Goal: Obtain resource: Download file/media

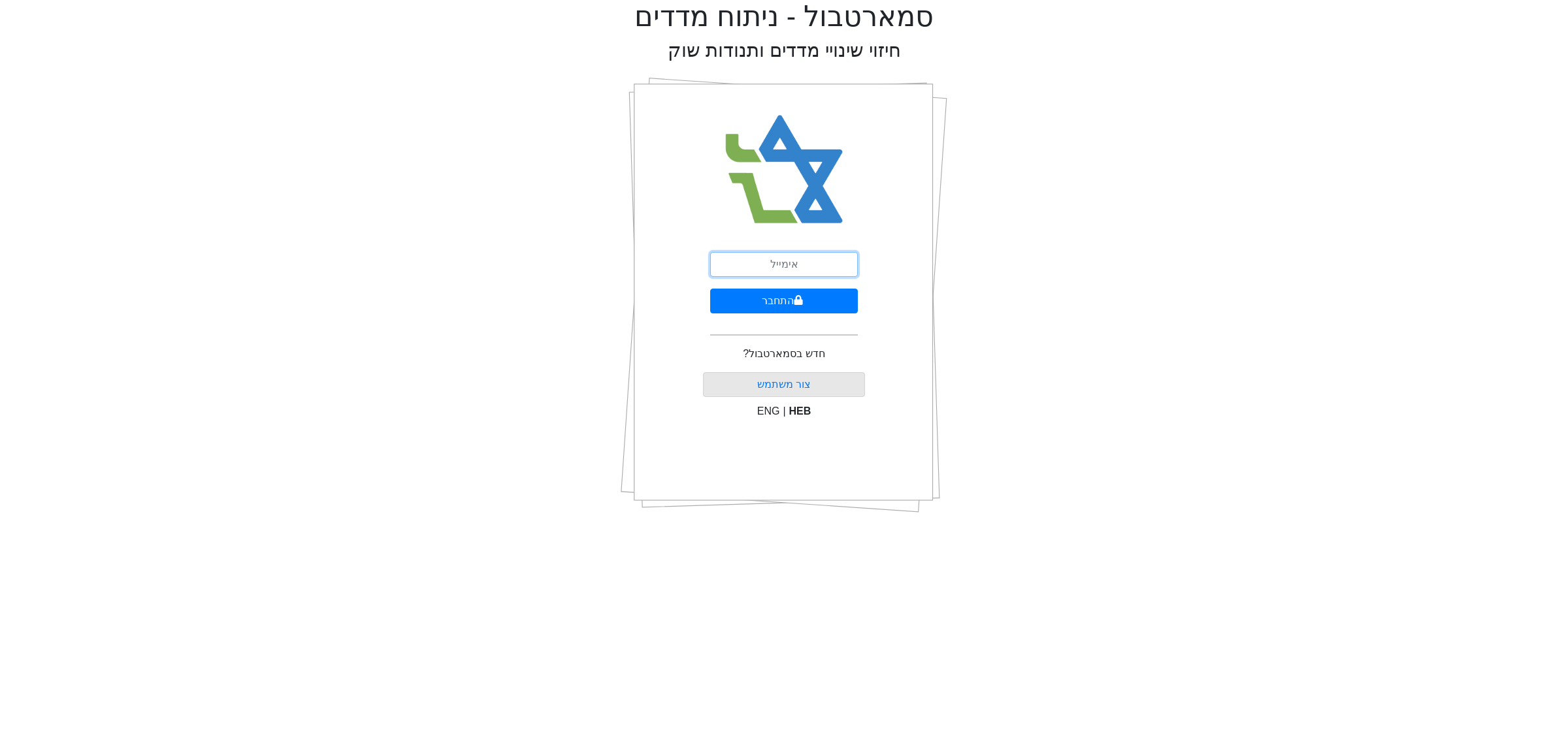
click at [758, 253] on input "email" at bounding box center [784, 264] width 148 height 24
type input "ם"
type input "[EMAIL_ADDRESS][DOMAIN_NAME]"
click at [760, 295] on button "התחבר" at bounding box center [784, 301] width 148 height 24
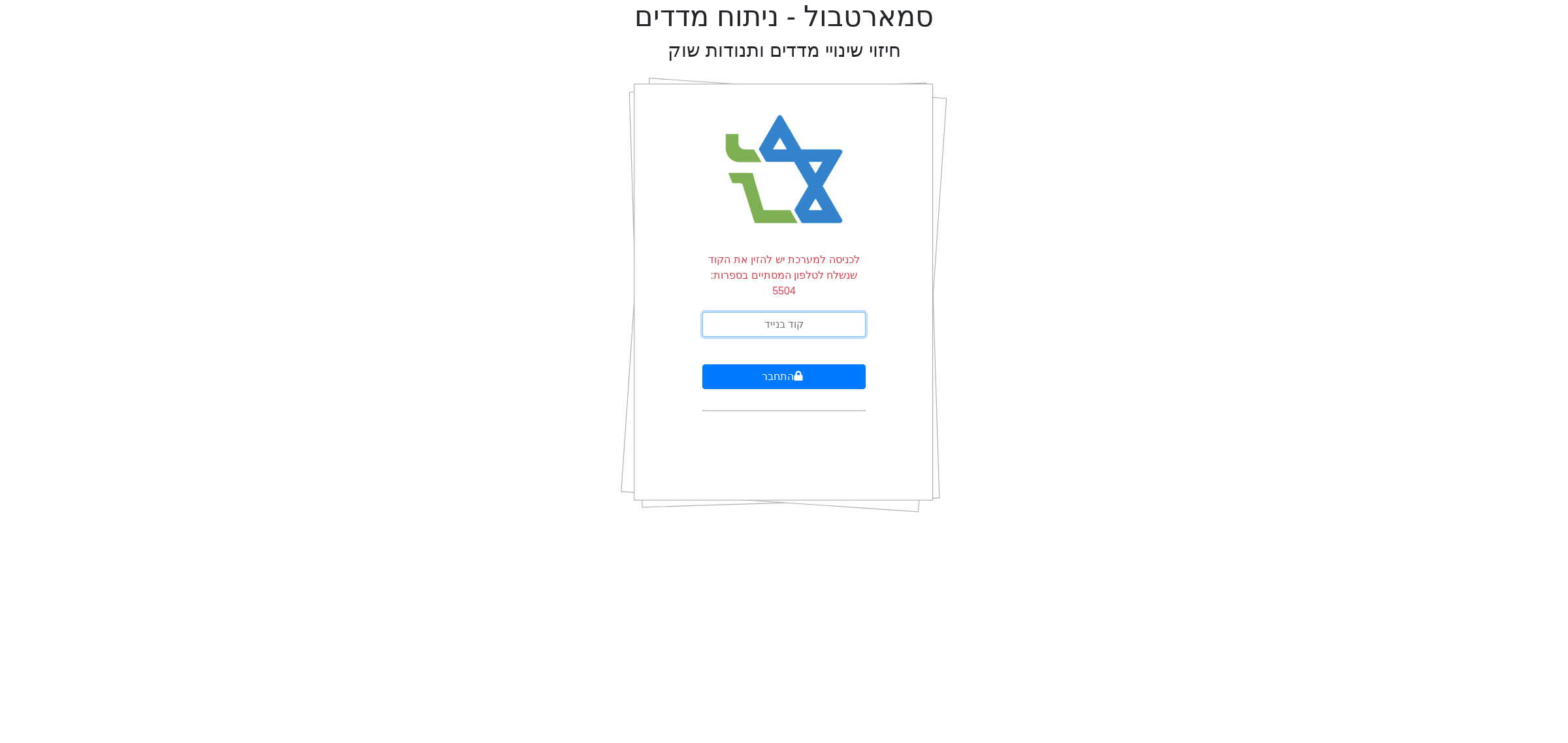
click at [800, 312] on input "text" at bounding box center [784, 324] width 163 height 24
type input "419714"
click at [761, 364] on button "התחבר" at bounding box center [784, 376] width 163 height 24
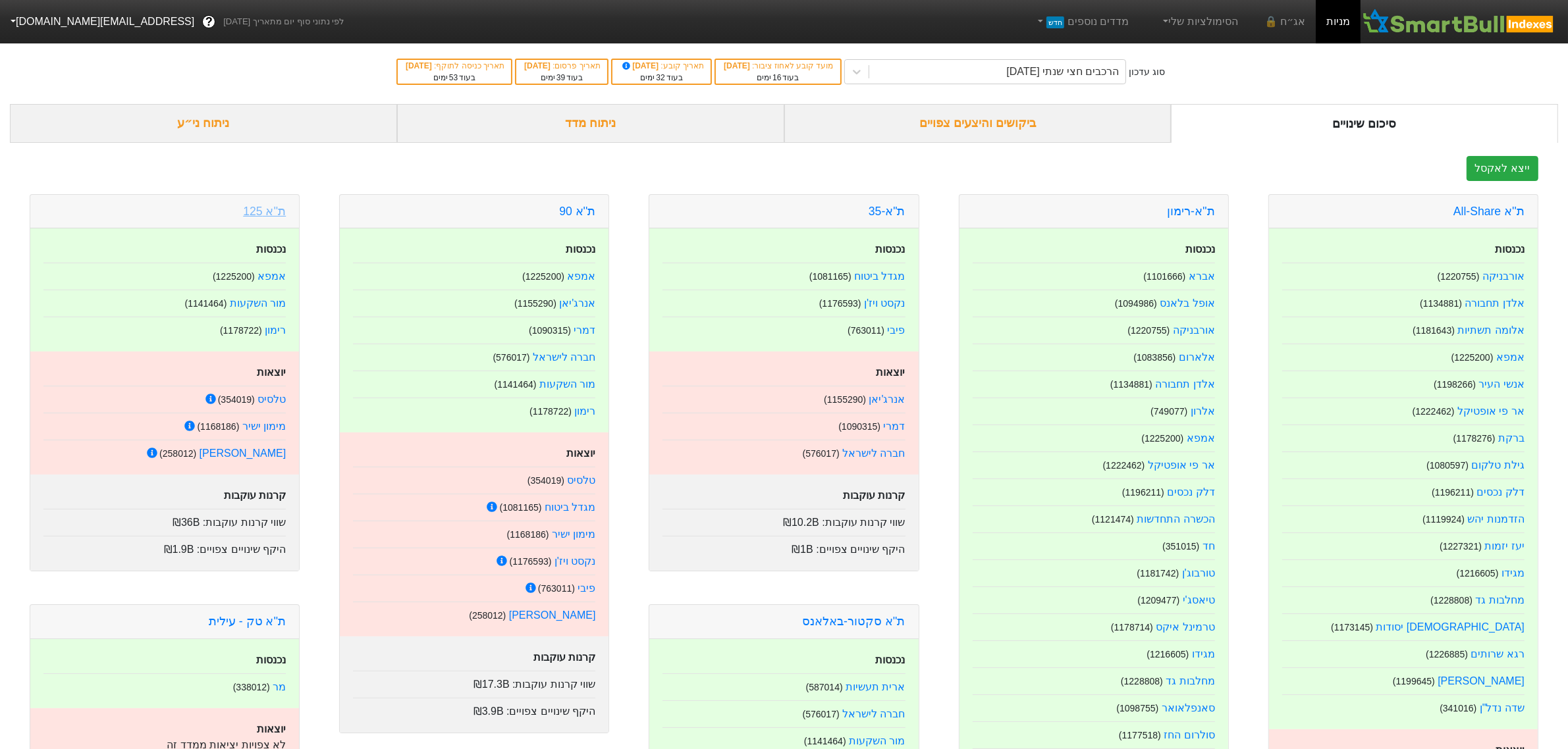
click at [267, 217] on link "ת''א 125" at bounding box center [264, 212] width 43 height 13
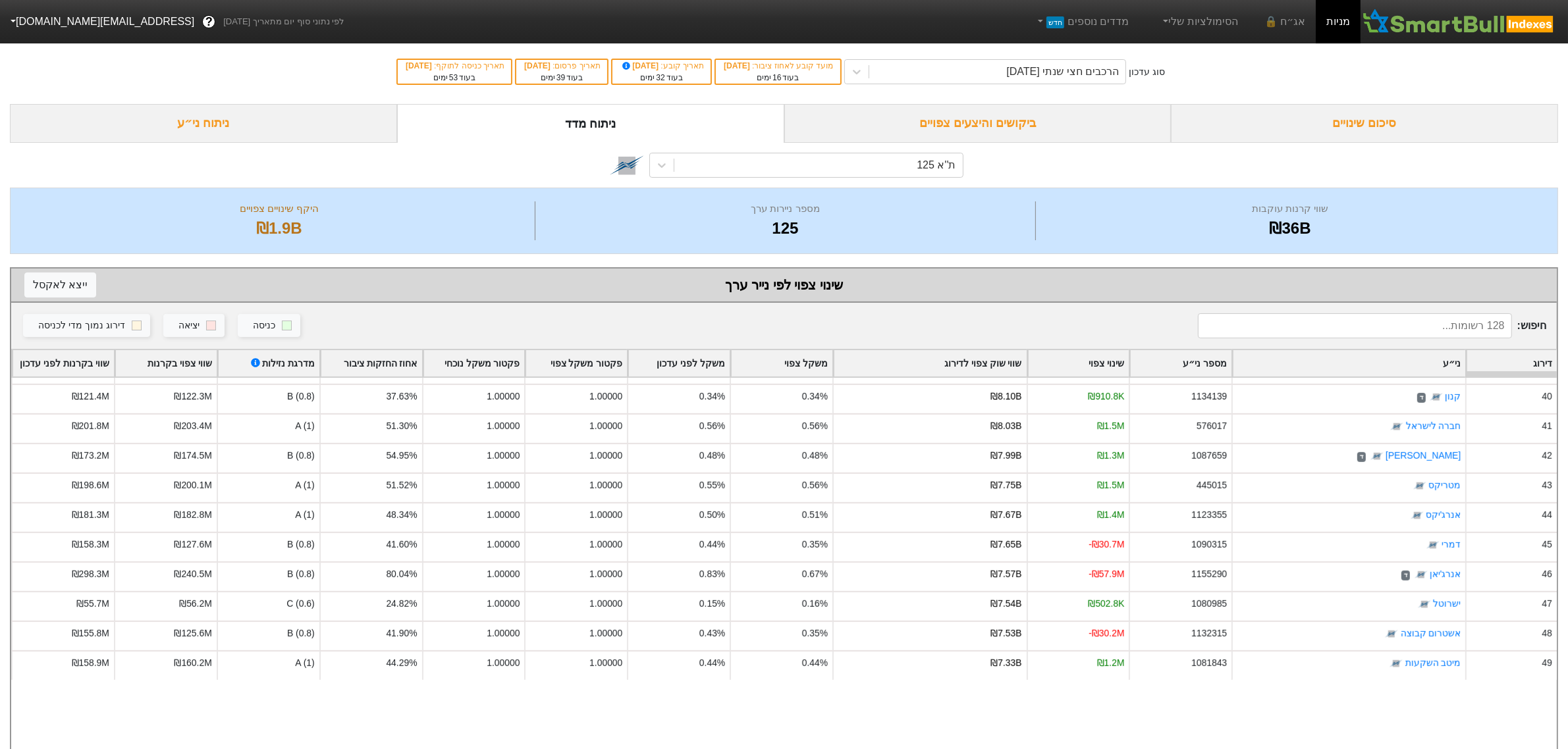
scroll to position [945, 0]
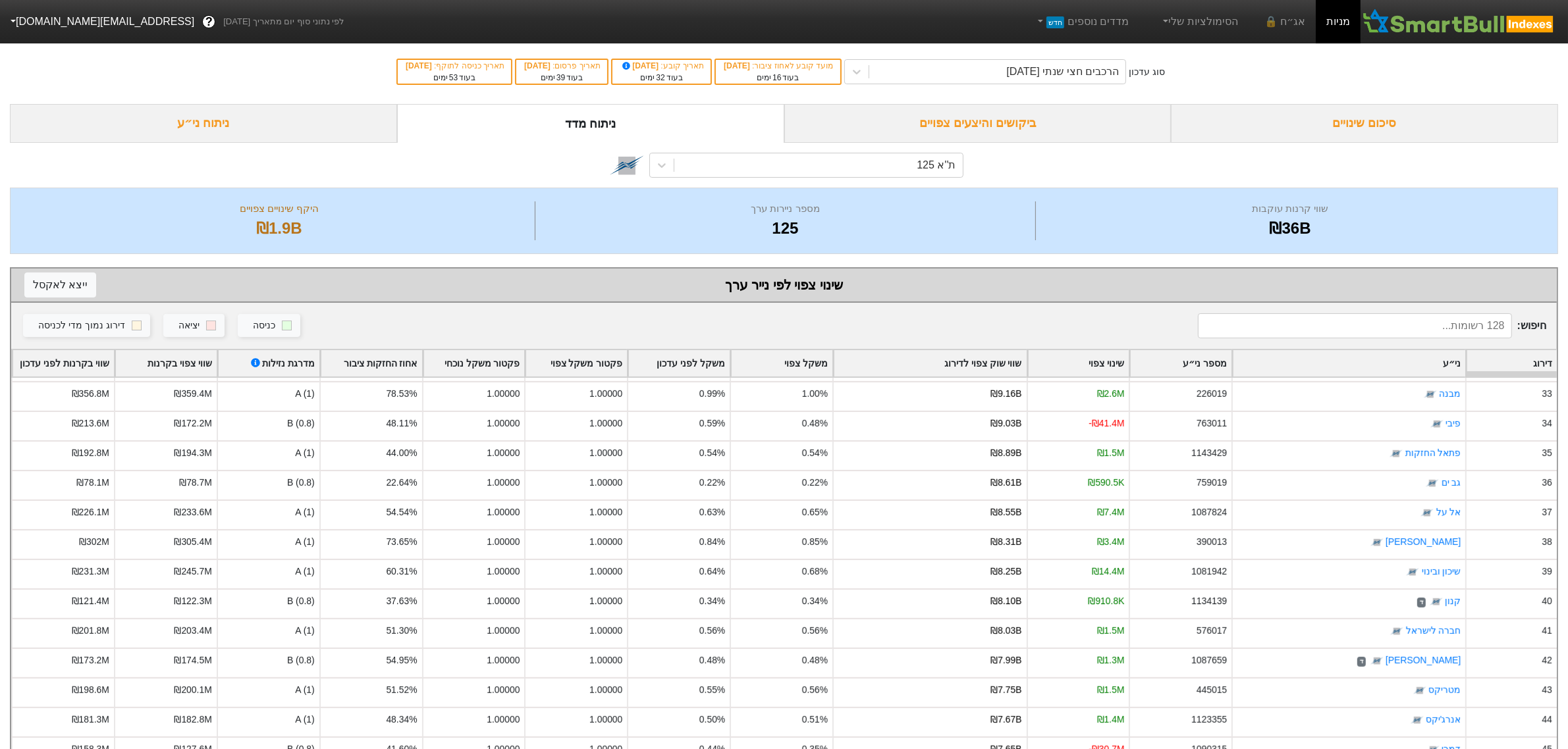
click at [1233, 123] on div "סיכום שינויים" at bounding box center [1364, 123] width 387 height 39
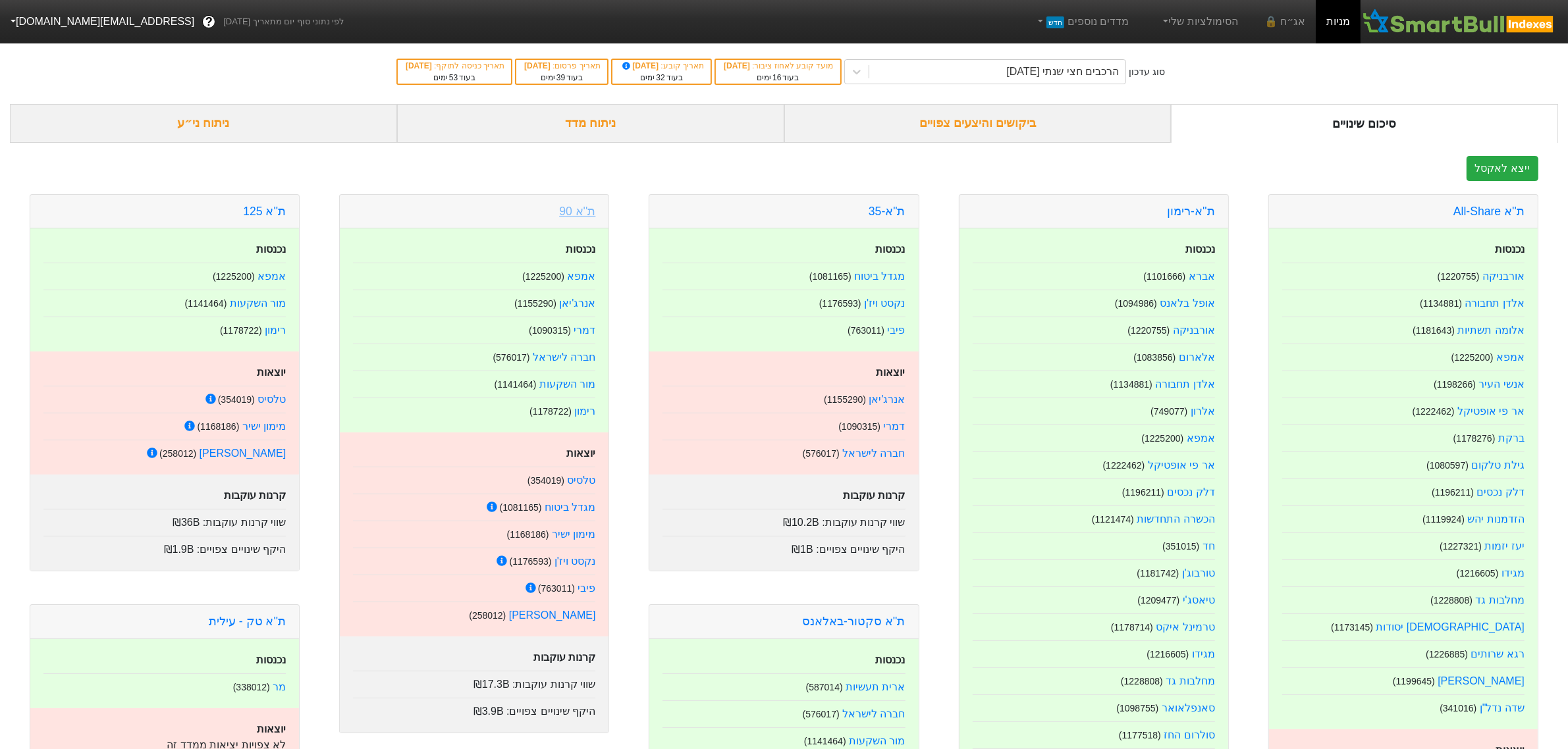
click at [591, 207] on link "ת''א 90" at bounding box center [577, 212] width 36 height 13
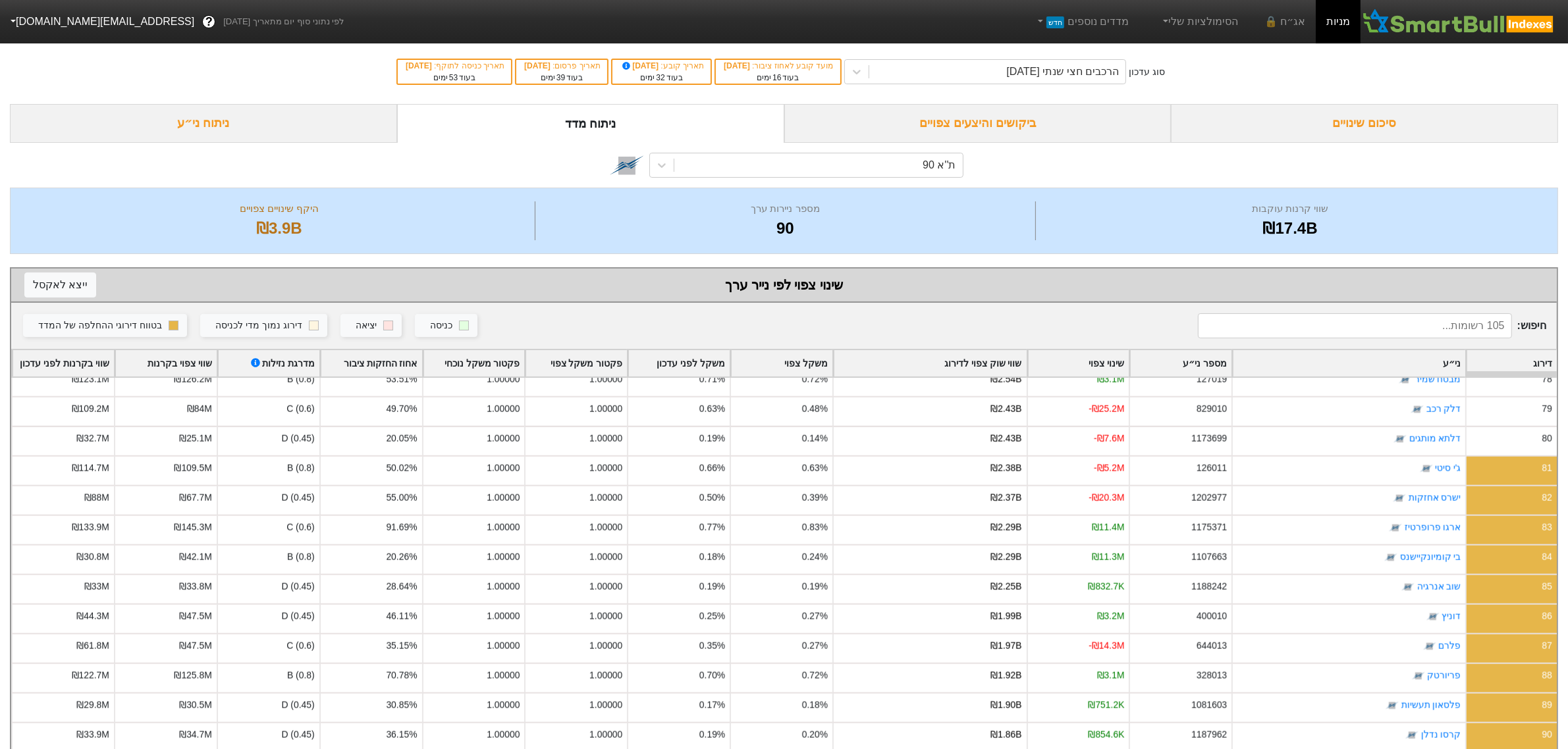
scroll to position [2387, 0]
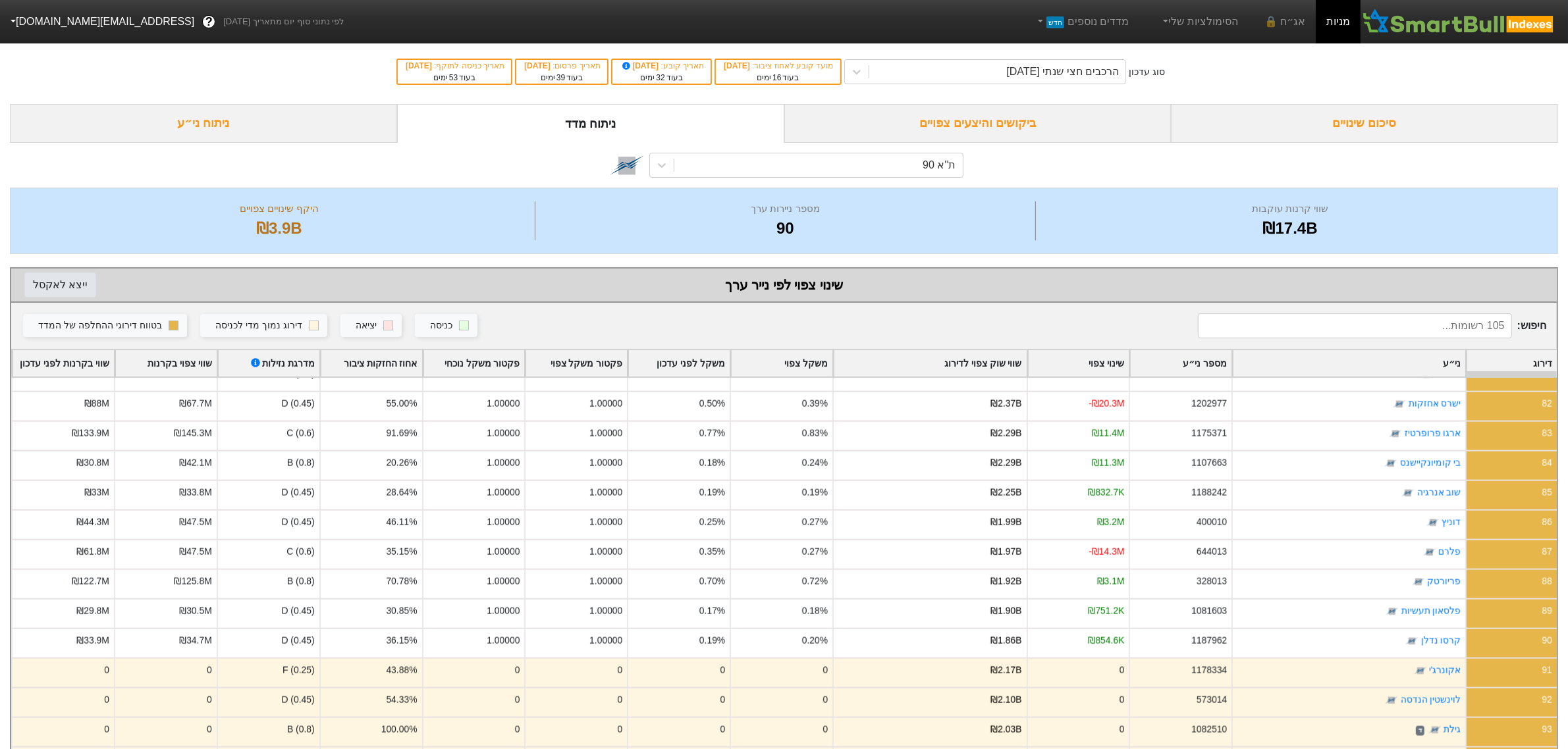
click at [61, 281] on button "ייצא ל אקסל" at bounding box center [61, 284] width 72 height 25
click at [1273, 116] on div "סיכום שינויים" at bounding box center [1364, 123] width 387 height 39
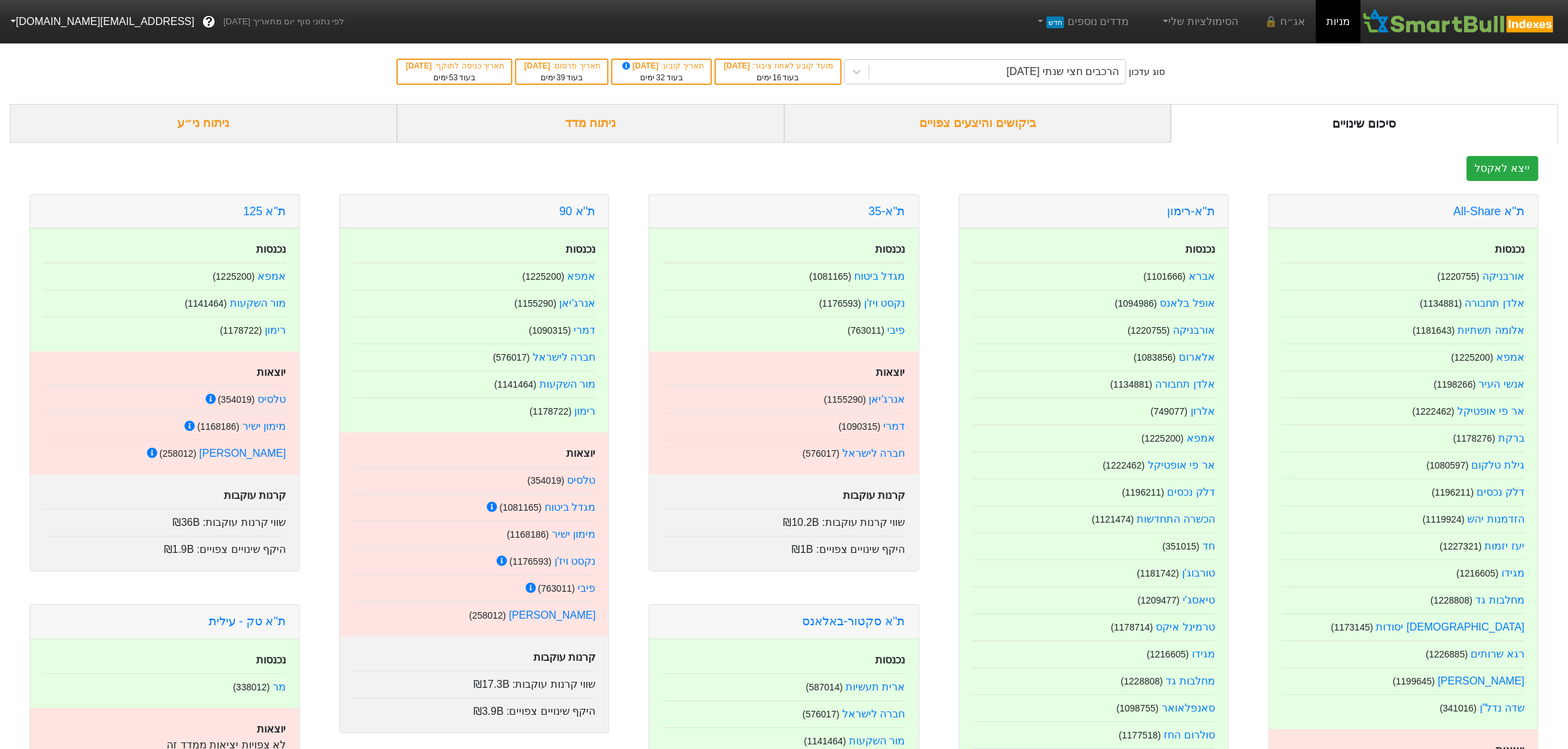
click at [567, 205] on div "ת''א 90" at bounding box center [474, 211] width 269 height 34
click at [558, 211] on div "ת''א 90" at bounding box center [474, 211] width 269 height 34
click at [576, 215] on link "ת''א 90" at bounding box center [577, 212] width 36 height 13
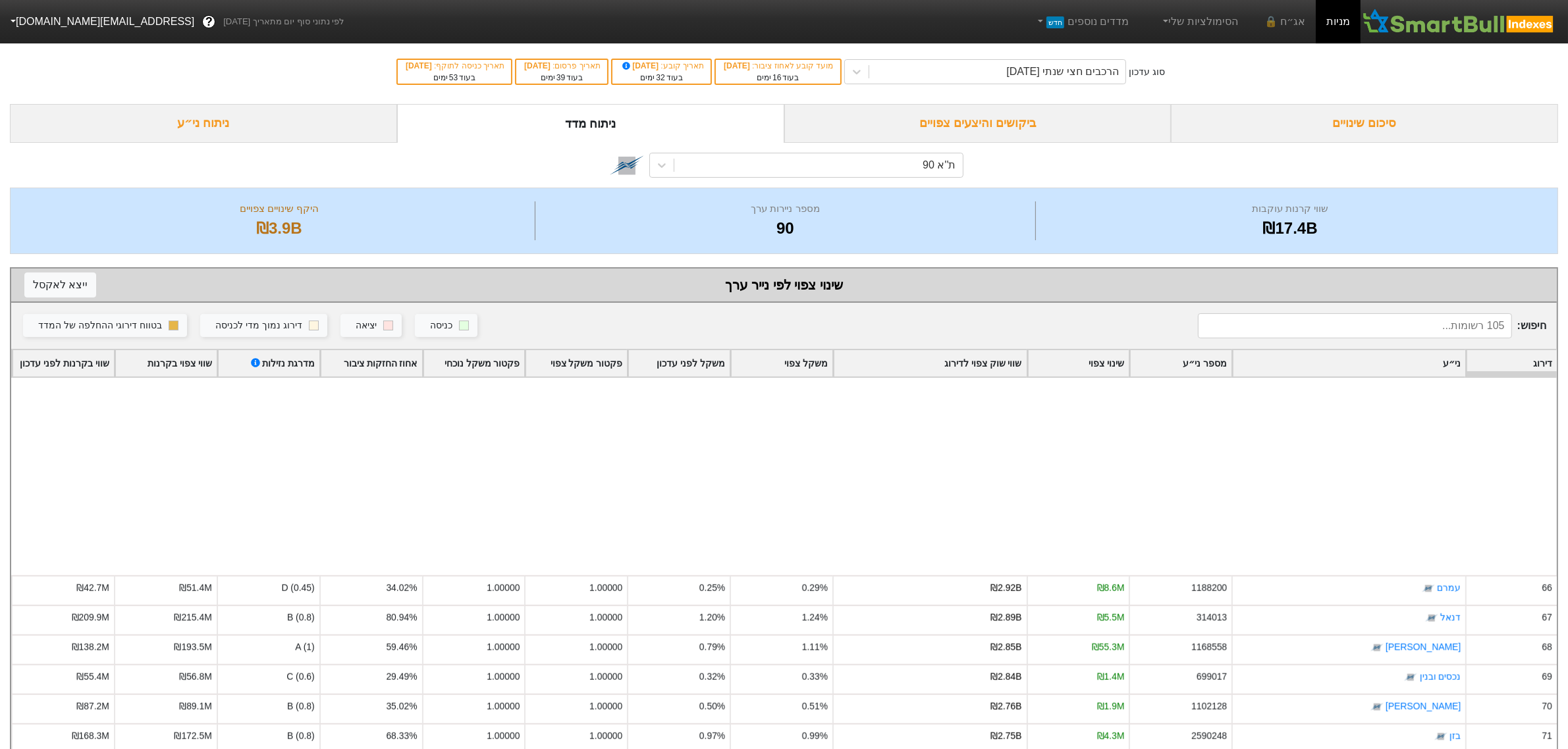
scroll to position [2222, 0]
